Goal: Information Seeking & Learning: Learn about a topic

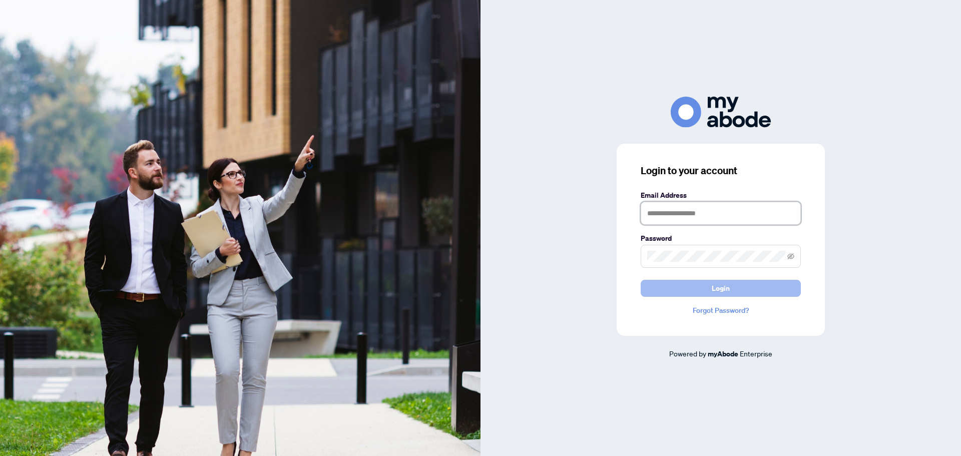
type input "**********"
click at [717, 293] on span "Login" at bounding box center [720, 288] width 18 height 16
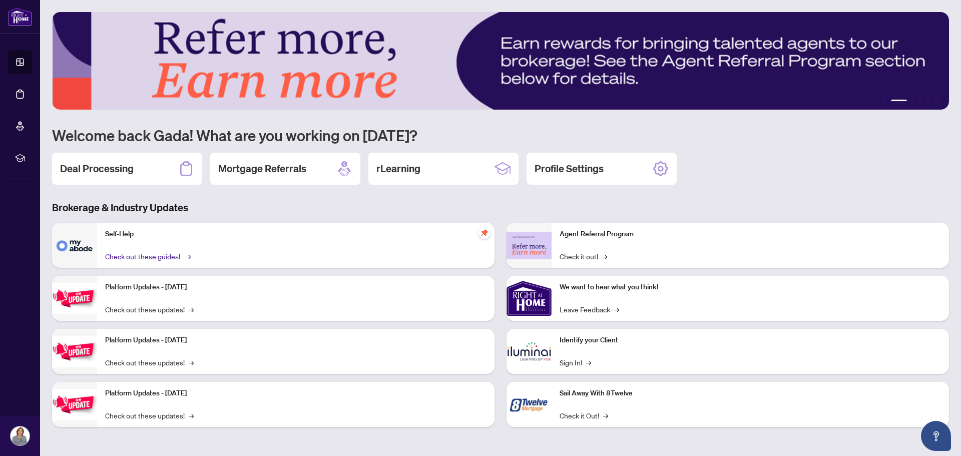
click at [139, 255] on link "Check out these guides! →" at bounding box center [147, 256] width 84 height 11
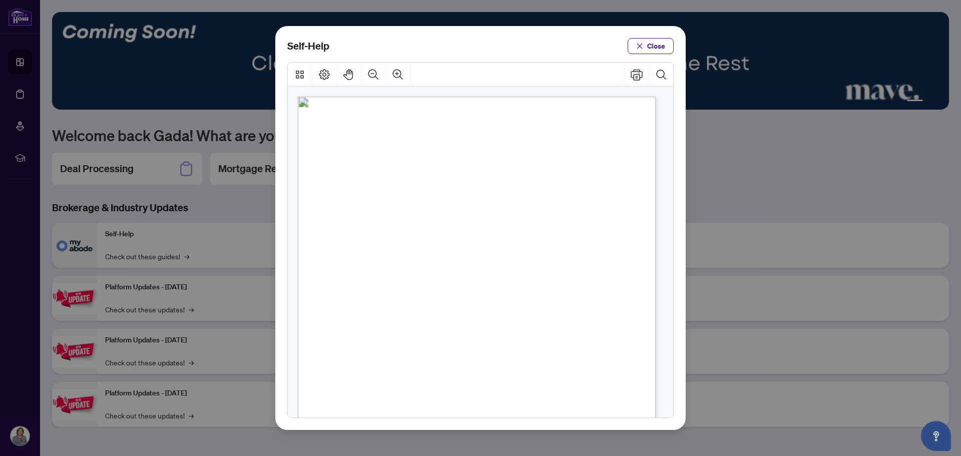
click at [479, 221] on span "PDF" at bounding box center [477, 220] width 14 height 10
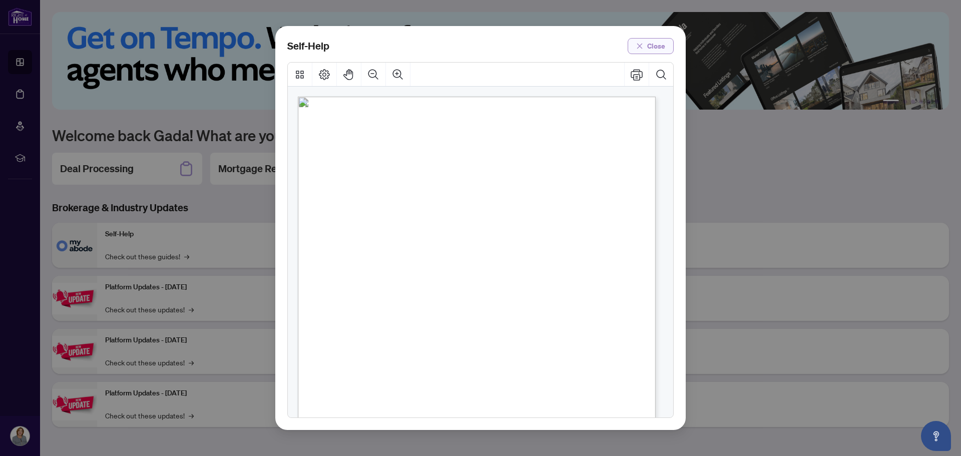
click at [649, 48] on span "Close" at bounding box center [656, 46] width 18 height 16
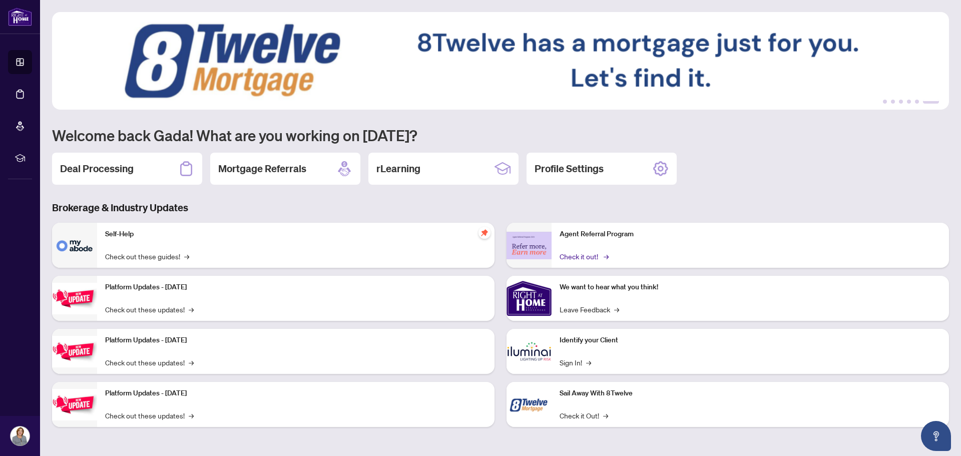
click at [576, 258] on link "Check it out! →" at bounding box center [583, 256] width 48 height 11
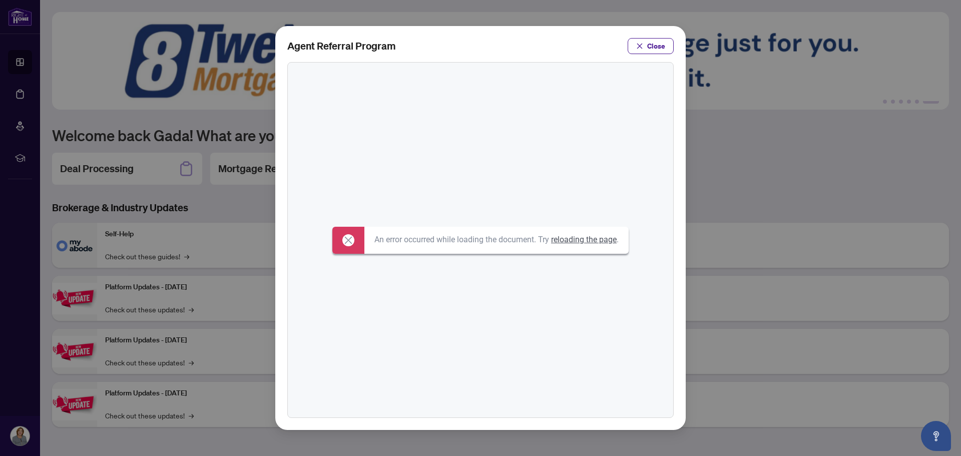
drag, startPoint x: 657, startPoint y: 47, endPoint x: 636, endPoint y: 3, distance: 49.0
click at [657, 46] on span "Close" at bounding box center [656, 46] width 18 height 16
